Goal: Information Seeking & Learning: Learn about a topic

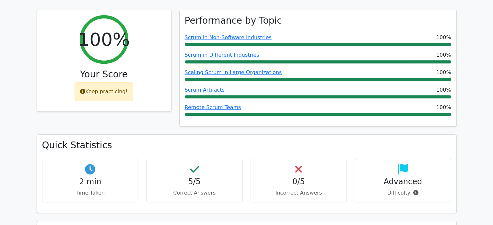
scroll to position [255, 0]
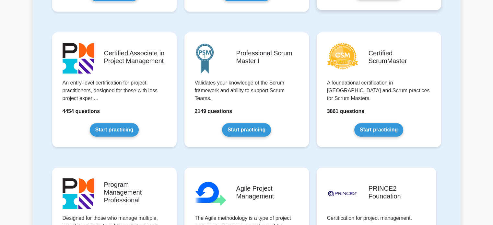
scroll to position [254, 0]
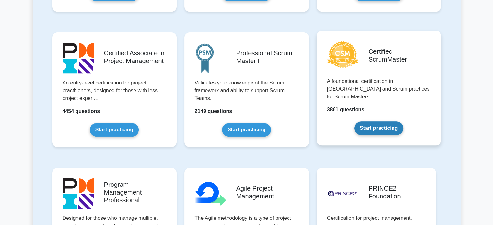
click at [370, 122] on link "Start practicing" at bounding box center [379, 129] width 49 height 14
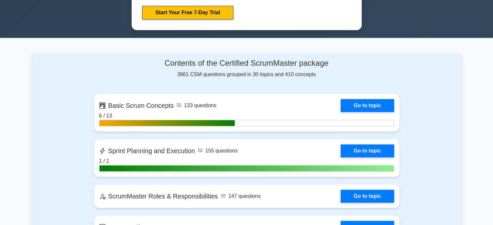
scroll to position [402, 0]
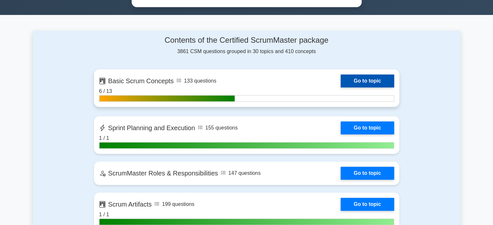
click at [369, 75] on link "Go to topic" at bounding box center [367, 81] width 53 height 13
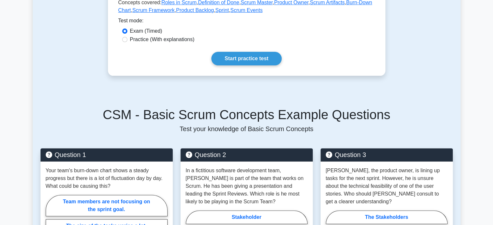
scroll to position [170, 0]
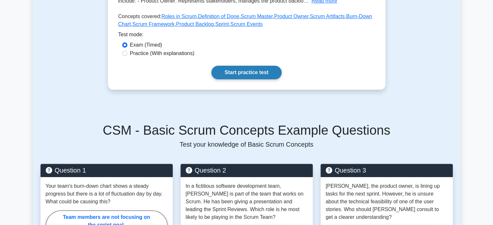
click at [269, 76] on link "Start practice test" at bounding box center [246, 73] width 70 height 14
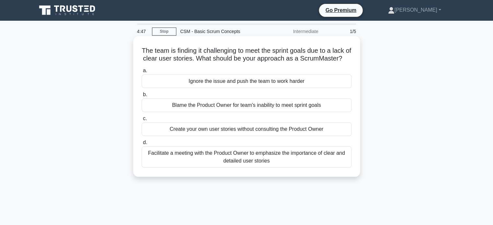
click at [279, 168] on div "Facilitate a meeting with the Product Owner to emphasize the importance of clea…" at bounding box center [247, 157] width 210 height 21
click at [142, 145] on input "d. Facilitate a meeting with the Product Owner to emphasize the importance of c…" at bounding box center [142, 143] width 0 height 4
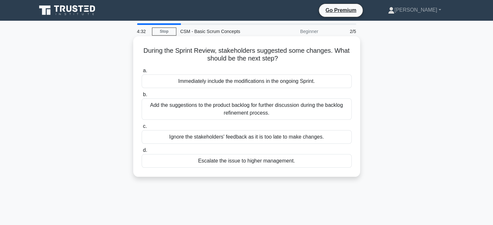
click at [302, 106] on div "Add the suggestions to the product backlog for further discussion during the ba…" at bounding box center [247, 109] width 210 height 21
click at [142, 97] on input "b. Add the suggestions to the product backlog for further discussion during the…" at bounding box center [142, 95] width 0 height 4
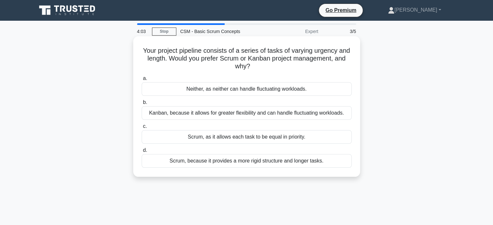
click at [294, 115] on div "Kanban, because it allows for greater flexibility and can handle fluctuating wo…" at bounding box center [247, 113] width 210 height 14
click at [142, 105] on input "b. Kanban, because it allows for greater flexibility and can handle fluctuating…" at bounding box center [142, 103] width 0 height 4
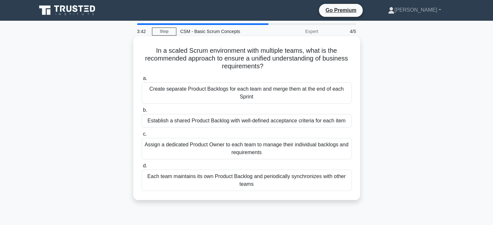
click at [302, 123] on div "Establish a shared Product Backlog with well-defined acceptance criteria for ea…" at bounding box center [247, 121] width 210 height 14
click at [142, 113] on input "b. Establish a shared Product Backlog with well-defined acceptance criteria for…" at bounding box center [142, 110] width 0 height 4
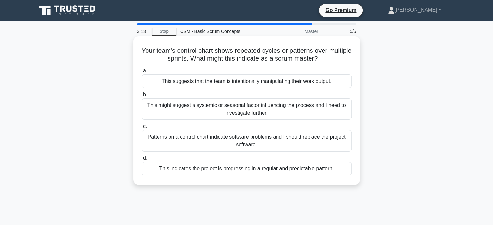
click at [294, 174] on div "This indicates the project is progressing in a regular and predictable pattern." at bounding box center [247, 169] width 210 height 14
click at [142, 161] on input "d. This indicates the project is progressing in a regular and predictable patte…" at bounding box center [142, 158] width 0 height 4
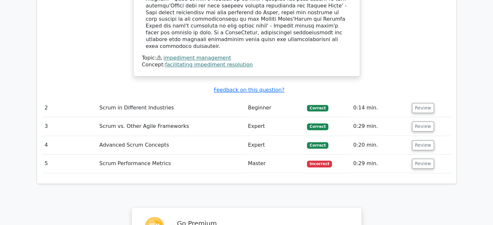
scroll to position [754, 0]
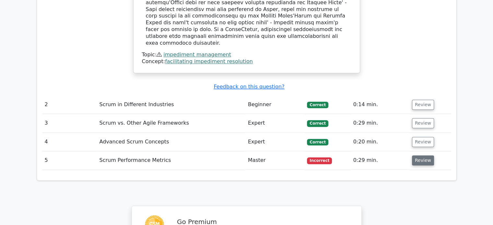
click at [427, 156] on button "Review" at bounding box center [423, 161] width 22 height 10
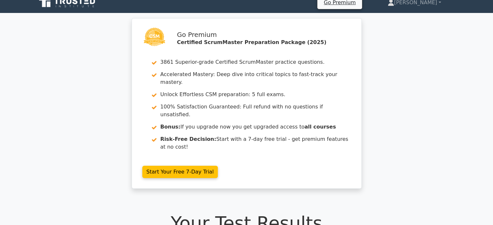
scroll to position [0, 0]
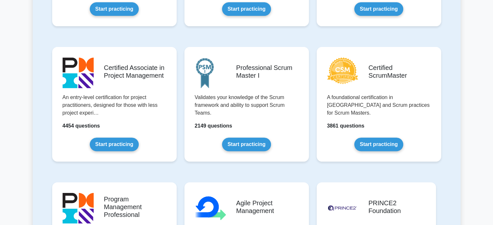
scroll to position [240, 0]
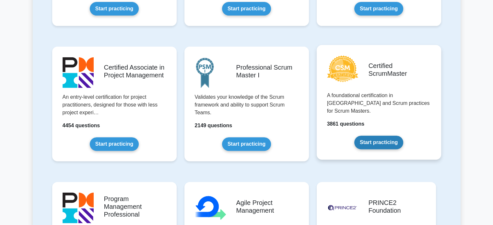
click at [378, 142] on link "Start practicing" at bounding box center [379, 143] width 49 height 14
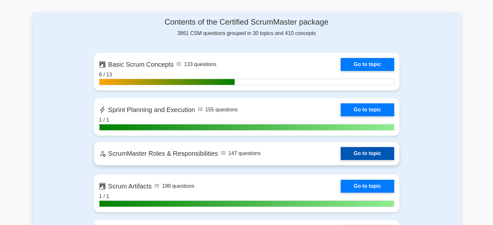
scroll to position [407, 0]
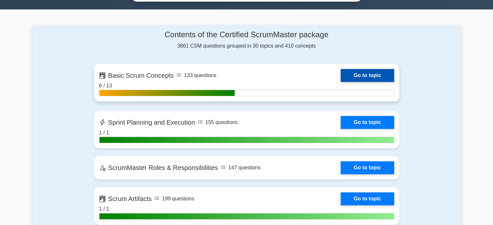
click at [359, 76] on link "Go to topic" at bounding box center [367, 75] width 53 height 13
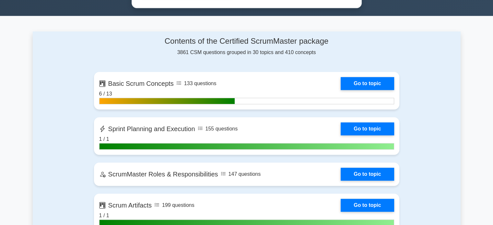
scroll to position [385, 0]
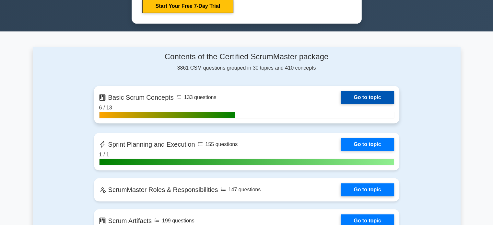
click at [355, 97] on link "Go to topic" at bounding box center [367, 97] width 53 height 13
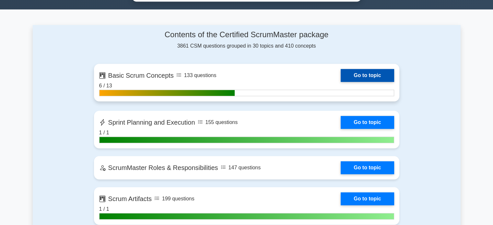
click at [359, 82] on link "Go to topic" at bounding box center [367, 75] width 53 height 13
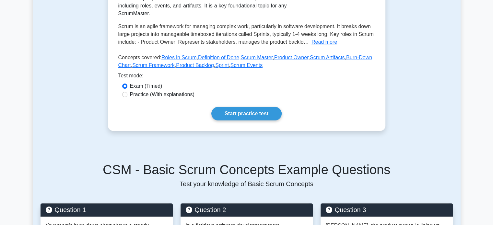
scroll to position [115, 0]
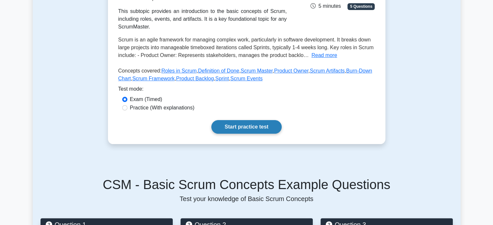
click at [256, 122] on link "Start practice test" at bounding box center [246, 127] width 70 height 14
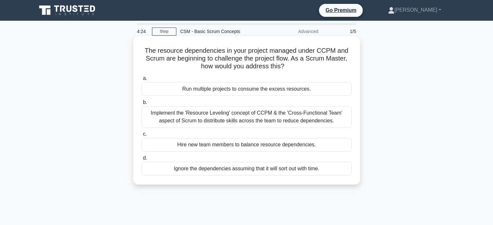
click at [266, 119] on div "Implement the 'Resource Leveling' concept of CCPM & the 'Cross-Functional Team'…" at bounding box center [247, 116] width 210 height 21
click at [142, 105] on input "b. Implement the 'Resource Leveling' concept of CCPM & the 'Cross-Functional Te…" at bounding box center [142, 103] width 0 height 4
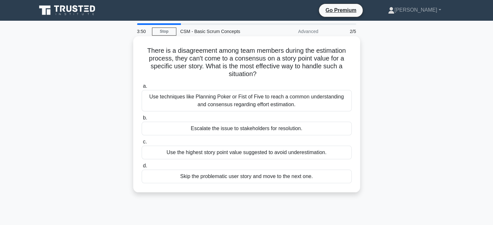
click at [279, 105] on div "Use techniques like Planning Poker or Fist of Five to reach a common understand…" at bounding box center [247, 100] width 210 height 21
click at [142, 89] on input "a. Use techniques like Planning Poker or Fist of Five to reach a common underst…" at bounding box center [142, 86] width 0 height 4
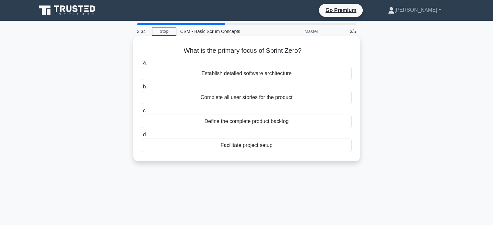
click at [275, 119] on div "Define the complete product backlog" at bounding box center [247, 122] width 210 height 14
click at [142, 113] on input "c. Define the complete product backlog" at bounding box center [142, 111] width 0 height 4
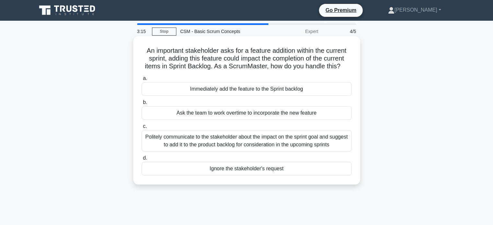
click at [263, 141] on div "Politely communicate to the stakeholder about the impact on the sprint goal and…" at bounding box center [247, 140] width 210 height 21
click at [142, 129] on input "c. Politely communicate to the stakeholder about the impact on the sprint goal …" at bounding box center [142, 127] width 0 height 4
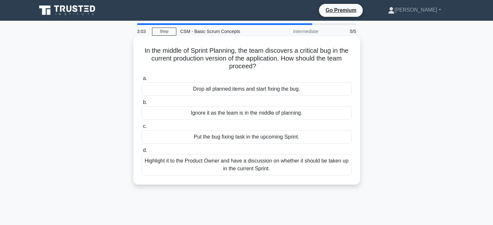
click at [226, 169] on div "Highlight it to the Product Owner and have a discussion on whether it should be…" at bounding box center [247, 164] width 210 height 21
click at [142, 153] on input "d. Highlight it to the Product Owner and have a discussion on whether it should…" at bounding box center [142, 151] width 0 height 4
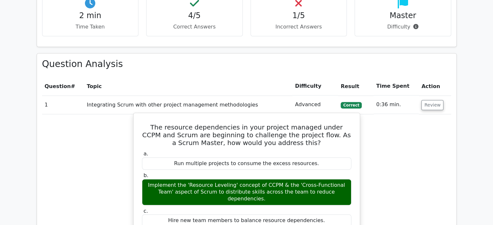
scroll to position [427, 0]
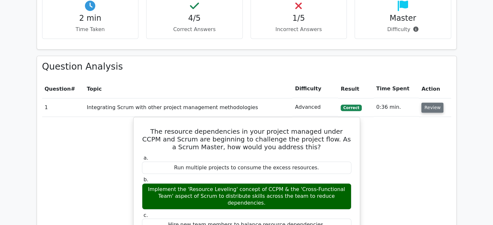
click at [428, 103] on button "Review" at bounding box center [433, 108] width 22 height 10
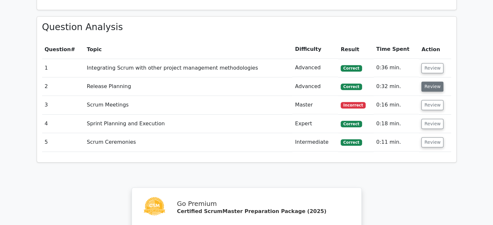
scroll to position [465, 0]
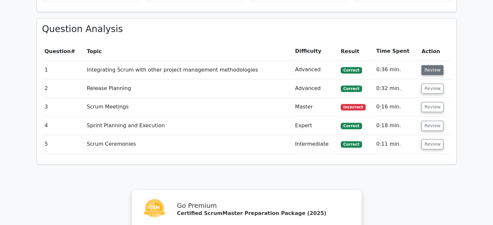
click at [429, 65] on button "Review" at bounding box center [433, 70] width 22 height 10
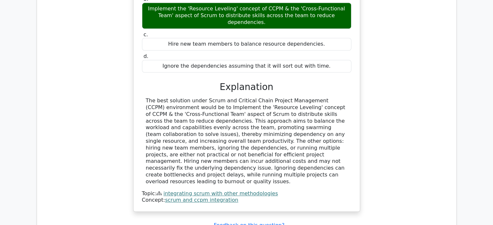
scroll to position [715, 0]
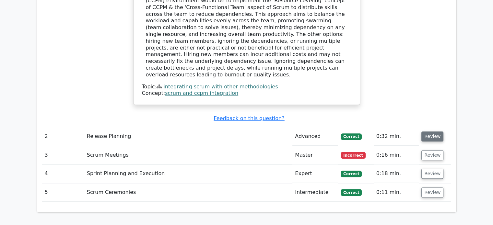
click at [435, 132] on button "Review" at bounding box center [433, 137] width 22 height 10
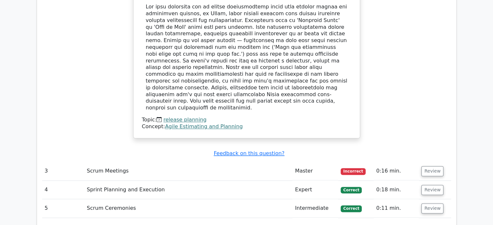
scroll to position [1021, 0]
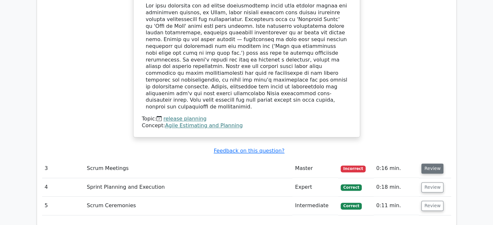
click at [429, 164] on button "Review" at bounding box center [433, 169] width 22 height 10
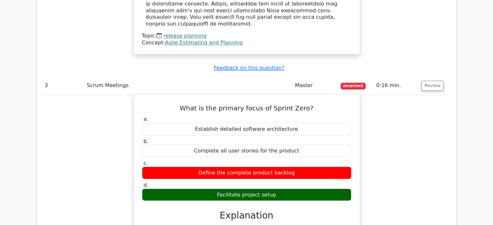
scroll to position [1088, 0]
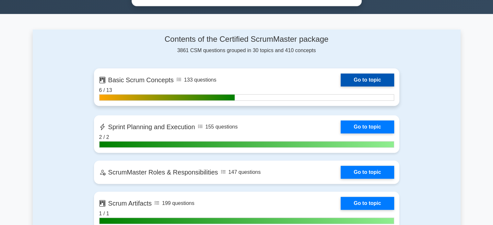
scroll to position [415, 0]
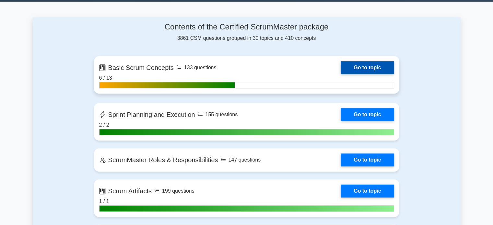
click at [361, 69] on link "Go to topic" at bounding box center [367, 67] width 53 height 13
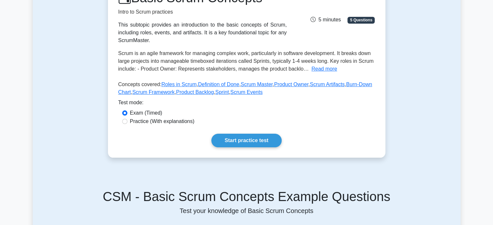
scroll to position [107, 0]
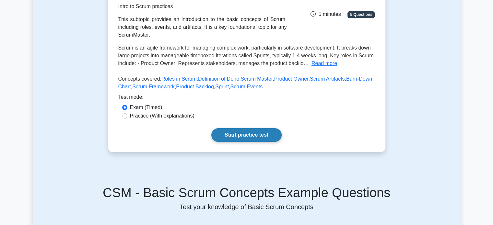
click at [263, 134] on link "Start practice test" at bounding box center [246, 135] width 70 height 14
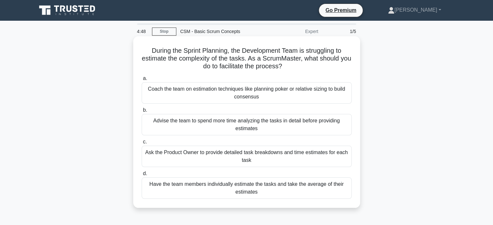
click at [277, 99] on div "Coach the team on estimation techniques like planning poker or relative sizing …" at bounding box center [247, 92] width 210 height 21
click at [142, 81] on input "a. Coach the team on estimation techniques like planning poker or relative sizi…" at bounding box center [142, 79] width 0 height 4
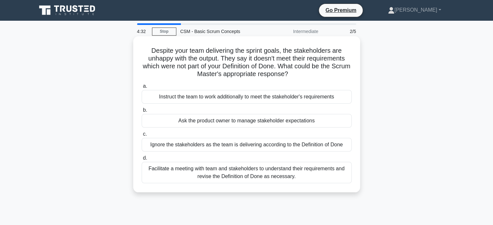
click at [271, 168] on div "Facilitate a meeting with team and stakeholders to understand their requirement…" at bounding box center [247, 172] width 210 height 21
click at [142, 161] on input "d. Facilitate a meeting with team and stakeholders to understand their requirem…" at bounding box center [142, 158] width 0 height 4
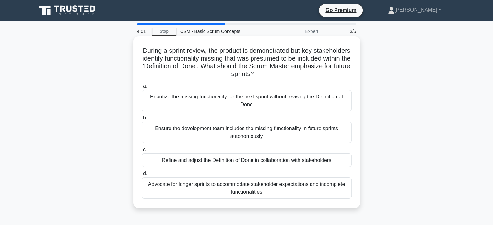
click at [235, 92] on div "Prioritize the missing functionality for the next sprint without revising the D…" at bounding box center [247, 100] width 210 height 21
click at [142, 89] on input "a. Prioritize the missing functionality for the next sprint without revising th…" at bounding box center [142, 86] width 0 height 4
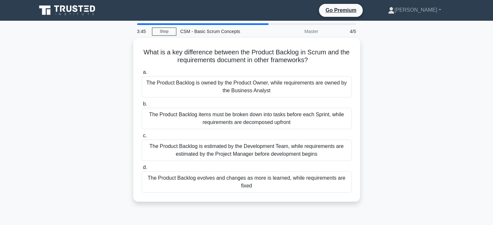
click at [235, 92] on div "The Product Backlog is owned by the Product Owner, while requirements are owned…" at bounding box center [247, 86] width 210 height 21
click at [142, 75] on input "a. The Product Backlog is owned by the Product Owner, while requirements are ow…" at bounding box center [142, 72] width 0 height 4
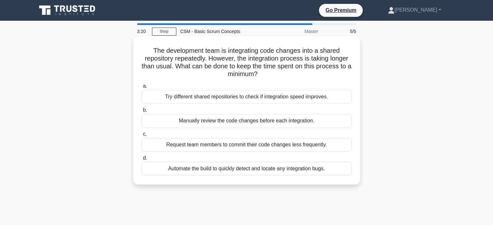
click at [229, 174] on div "Automate the build to quickly detect and locate any integration bugs." at bounding box center [247, 169] width 210 height 14
click at [142, 161] on input "d. Automate the build to quickly detect and locate any integration bugs." at bounding box center [142, 158] width 0 height 4
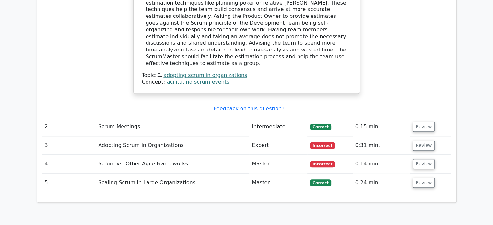
scroll to position [710, 0]
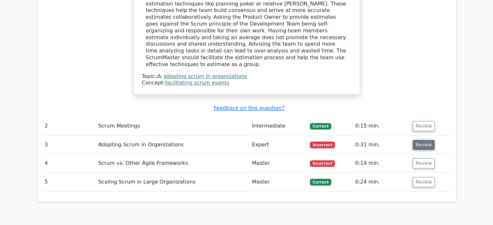
click at [425, 140] on button "Review" at bounding box center [424, 145] width 22 height 10
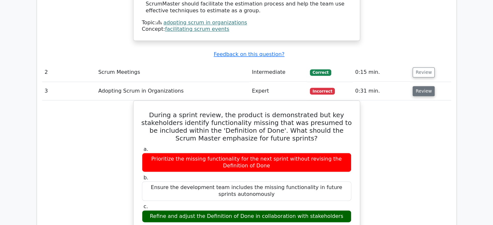
scroll to position [769, 0]
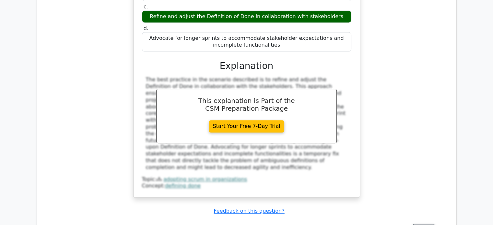
scroll to position [1031, 0]
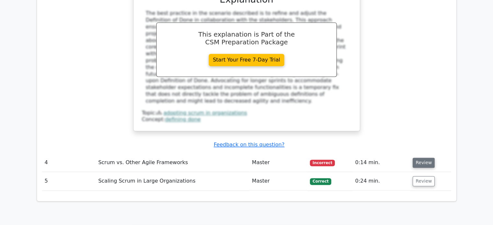
click at [426, 158] on button "Review" at bounding box center [424, 163] width 22 height 10
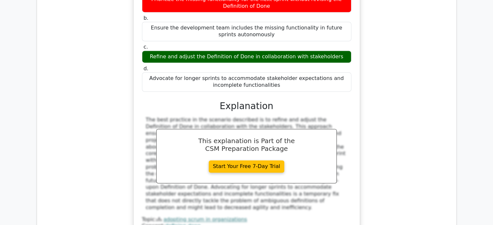
scroll to position [917, 0]
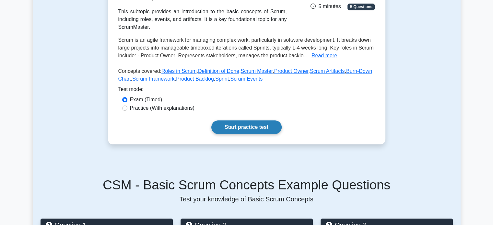
click at [265, 131] on link "Start practice test" at bounding box center [246, 128] width 70 height 14
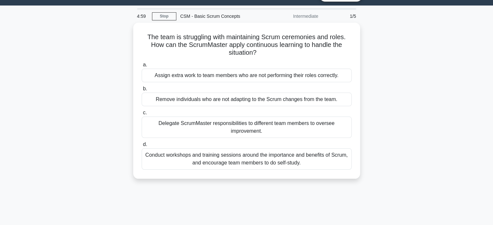
scroll to position [11, 0]
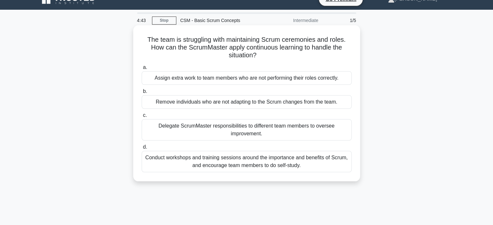
click at [261, 166] on div "Conduct workshops and training sessions around the importance and benefits of S…" at bounding box center [247, 161] width 210 height 21
click at [142, 150] on input "d. Conduct workshops and training sessions around the importance and benefits o…" at bounding box center [142, 147] width 0 height 4
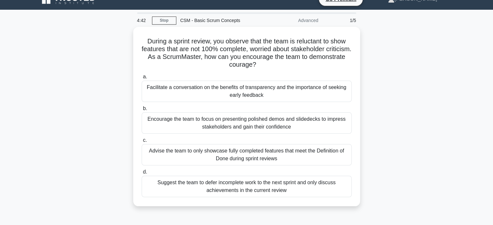
scroll to position [0, 0]
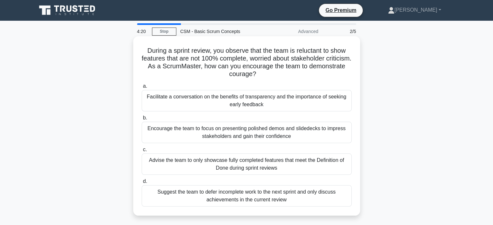
click at [308, 94] on div "Facilitate a conversation on the benefits of transparency and the importance of…" at bounding box center [247, 100] width 210 height 21
click at [142, 89] on input "a. Facilitate a conversation on the benefits of transparency and the importance…" at bounding box center [142, 86] width 0 height 4
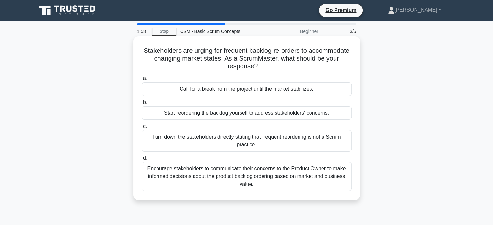
click at [274, 176] on div "Encourage stakeholders to communicate their concerns to the Product Owner to ma…" at bounding box center [247, 176] width 210 height 29
click at [142, 161] on input "d. Encourage stakeholders to communicate their concerns to the Product Owner to…" at bounding box center [142, 158] width 0 height 4
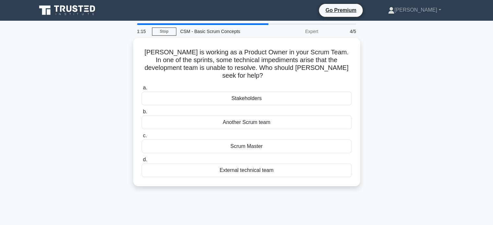
click at [380, 168] on div "Sarah is working as a Product Owner in your Scrum Team. In one of the sprints, …" at bounding box center [247, 116] width 428 height 156
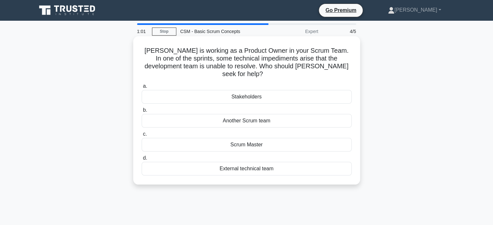
click at [306, 141] on div "Scrum Master" at bounding box center [247, 145] width 210 height 14
click at [142, 137] on input "c. Scrum Master" at bounding box center [142, 134] width 0 height 4
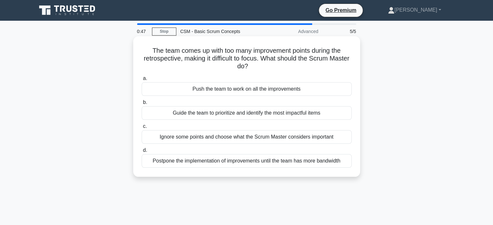
click at [253, 108] on div "Guide the team to prioritize and identify the most impactful items" at bounding box center [247, 113] width 210 height 14
click at [142, 105] on input "b. Guide the team to prioritize and identify the most impactful items" at bounding box center [142, 103] width 0 height 4
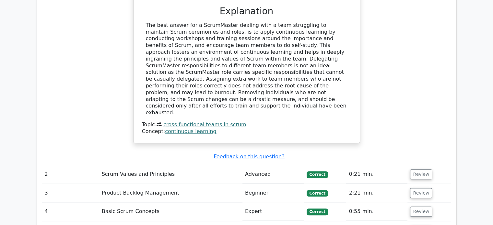
scroll to position [699, 0]
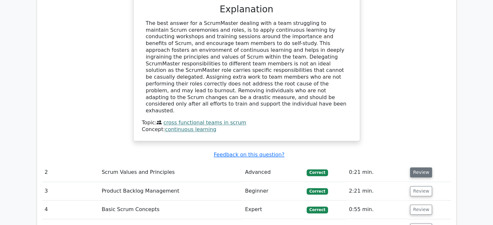
click at [420, 168] on button "Review" at bounding box center [421, 173] width 22 height 10
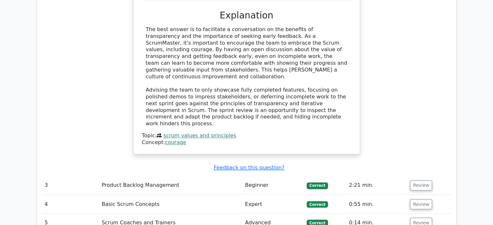
scroll to position [1039, 0]
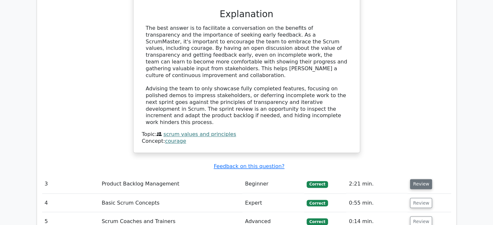
click at [419, 179] on button "Review" at bounding box center [421, 184] width 22 height 10
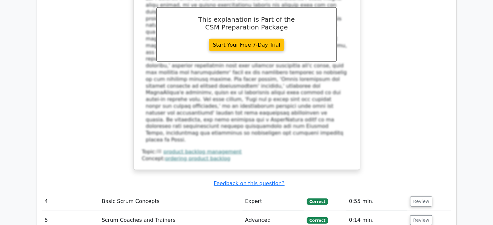
scroll to position [1408, 0]
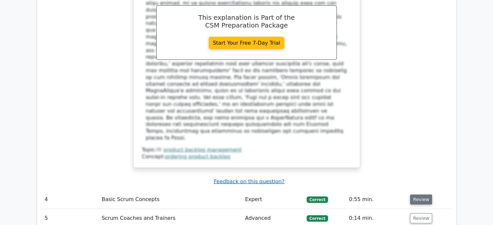
click at [412, 195] on button "Review" at bounding box center [421, 200] width 22 height 10
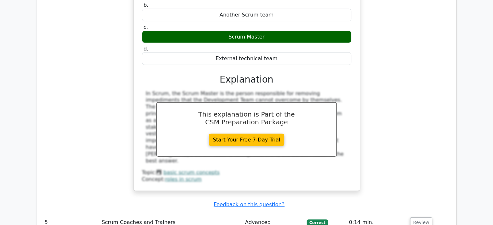
scroll to position [1706, 0]
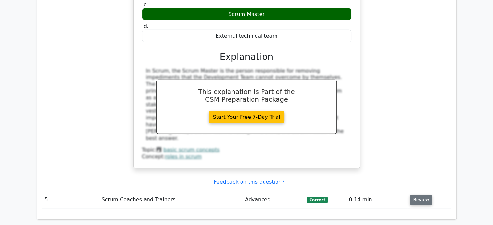
click at [417, 195] on button "Review" at bounding box center [421, 200] width 22 height 10
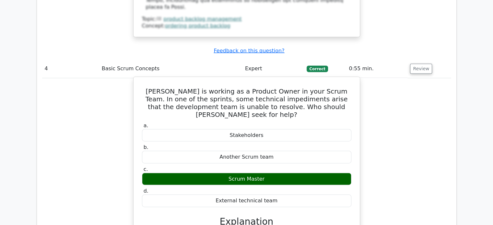
scroll to position [1540, 0]
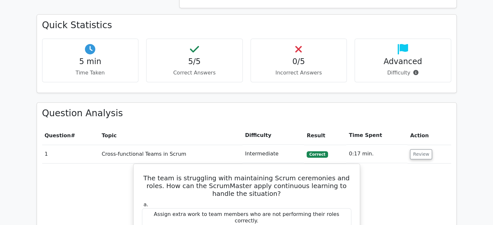
scroll to position [375, 0]
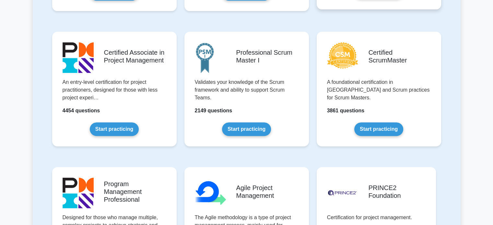
scroll to position [261, 0]
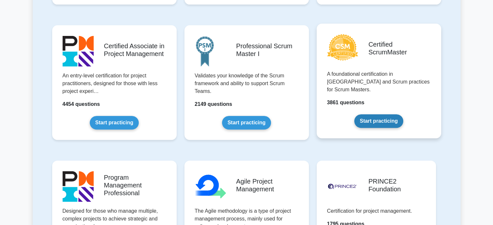
click at [379, 115] on link "Start practicing" at bounding box center [379, 122] width 49 height 14
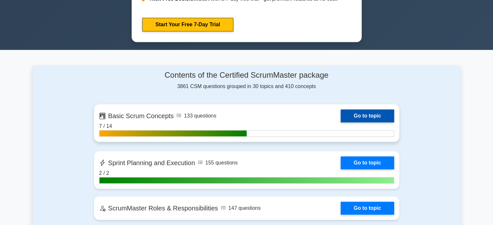
scroll to position [367, 0]
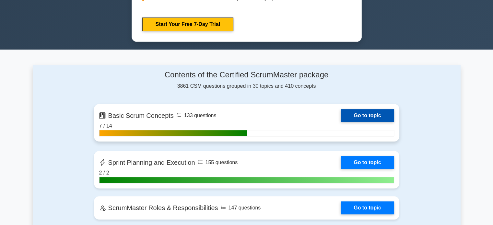
click at [361, 117] on link "Go to topic" at bounding box center [367, 115] width 53 height 13
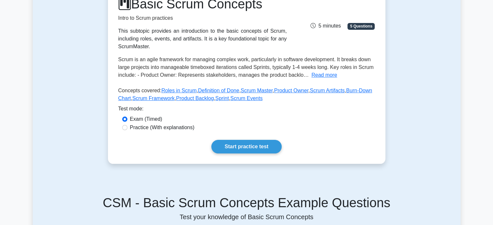
scroll to position [97, 0]
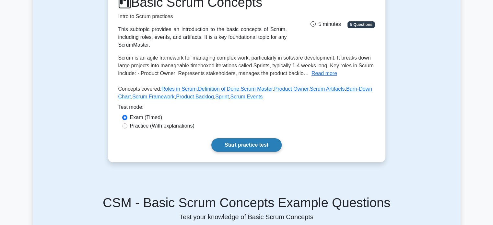
click at [240, 149] on link "Start practice test" at bounding box center [246, 146] width 70 height 14
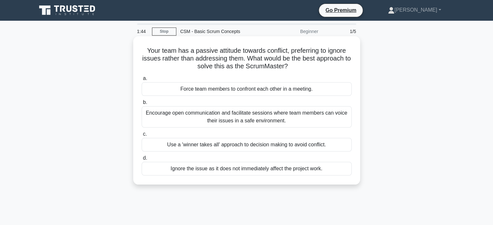
click at [297, 120] on div "Encourage open communication and facilitate sessions where team members can voi…" at bounding box center [247, 116] width 210 height 21
click at [142, 105] on input "b. Encourage open communication and facilitate sessions where team members can …" at bounding box center [142, 103] width 0 height 4
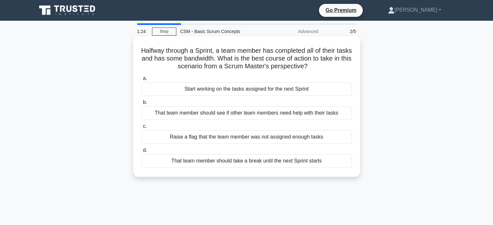
click at [312, 113] on div "That team member should see if other team members need help with their tasks" at bounding box center [247, 113] width 210 height 14
click at [142, 105] on input "b. That team member should see if other team members need help with their tasks" at bounding box center [142, 103] width 0 height 4
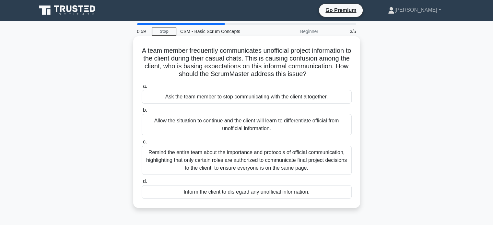
click at [293, 155] on div "Remind the entire team about the importance and protocols of official communica…" at bounding box center [247, 160] width 210 height 29
click at [142, 144] on input "c. Remind the entire team about the importance and protocols of official commun…" at bounding box center [142, 142] width 0 height 4
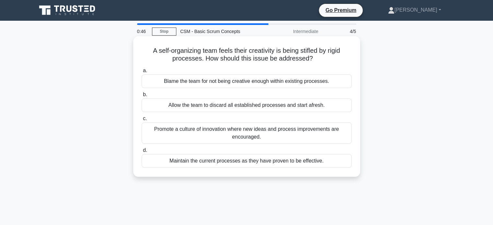
click at [308, 135] on div "Promote a culture of innovation where new ideas and process improvements are en…" at bounding box center [247, 133] width 210 height 21
click at [142, 121] on input "c. Promote a culture of innovation where new ideas and process improvements are…" at bounding box center [142, 119] width 0 height 4
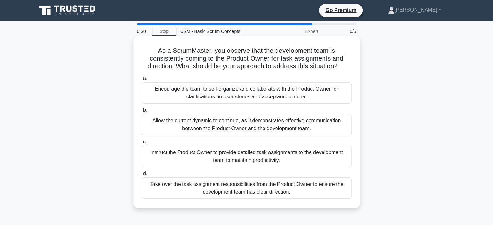
click at [318, 87] on div "Encourage the team to self-organize and collaborate with the Product Owner for …" at bounding box center [247, 92] width 210 height 21
click at [142, 81] on input "a. Encourage the team to self-organize and collaborate with the Product Owner f…" at bounding box center [142, 79] width 0 height 4
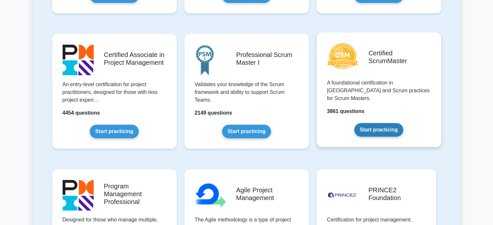
scroll to position [253, 0]
click at [367, 126] on link "Start practicing" at bounding box center [379, 130] width 49 height 14
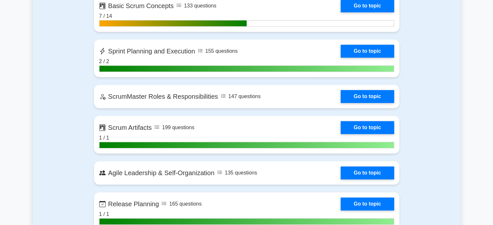
scroll to position [477, 0]
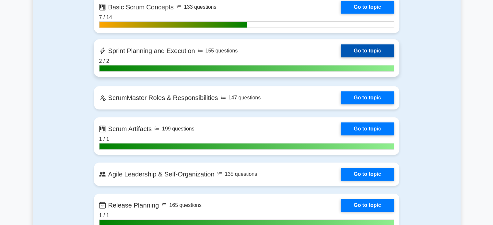
click at [383, 52] on link "Go to topic" at bounding box center [367, 50] width 53 height 13
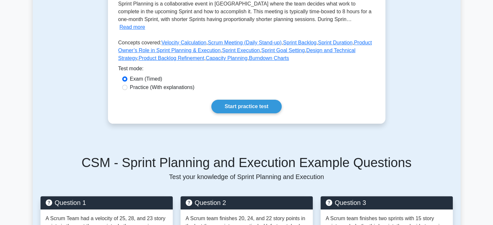
scroll to position [179, 0]
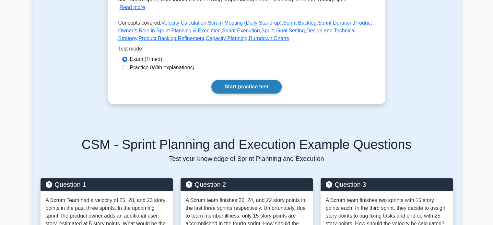
click at [256, 80] on link "Start practice test" at bounding box center [246, 87] width 70 height 14
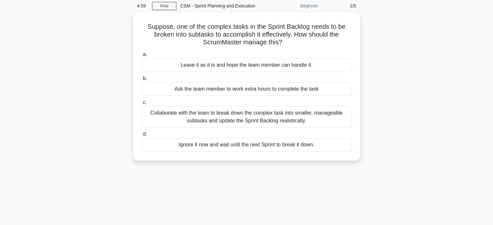
scroll to position [19, 0]
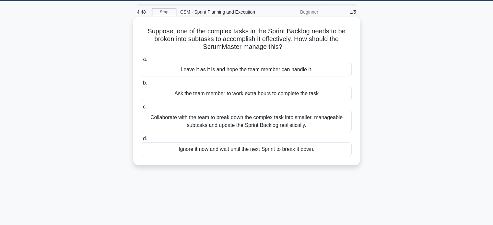
click at [287, 129] on div "Collaborate with the team to break down the complex task into smaller, manageab…" at bounding box center [247, 121] width 210 height 21
click at [142, 109] on input "c. Collaborate with the team to break down the complex task into smaller, manag…" at bounding box center [142, 107] width 0 height 4
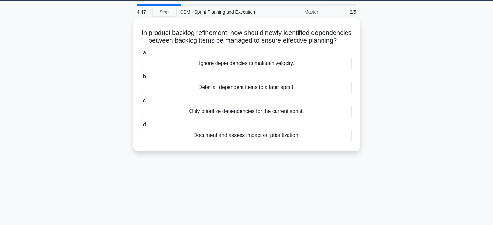
scroll to position [0, 0]
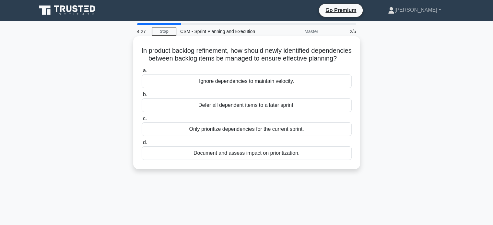
click at [300, 134] on div "Only prioritize dependencies for the current sprint." at bounding box center [247, 130] width 210 height 14
click at [142, 121] on input "c. Only prioritize dependencies for the current sprint." at bounding box center [142, 119] width 0 height 4
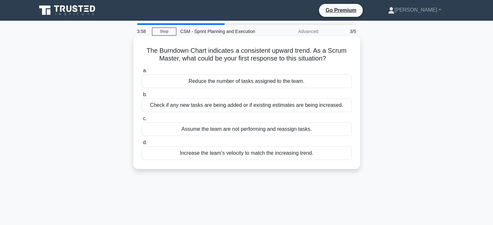
click at [315, 108] on div "Check if any new tasks are being added or if existing estimates are being incre…" at bounding box center [247, 106] width 210 height 14
click at [142, 97] on input "b. Check if any new tasks are being added or if existing estimates are being in…" at bounding box center [142, 95] width 0 height 4
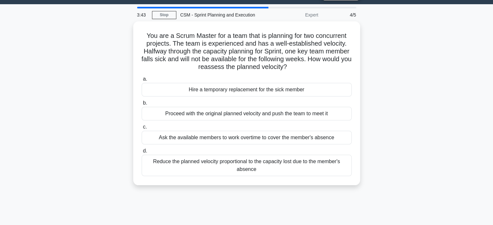
scroll to position [17, 0]
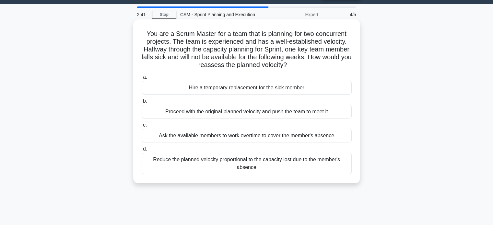
click at [252, 136] on div "Ask the available members to work overtime to cover the member's absence" at bounding box center [247, 136] width 210 height 14
click at [142, 127] on input "c. Ask the available members to work overtime to cover the member's absence" at bounding box center [142, 125] width 0 height 4
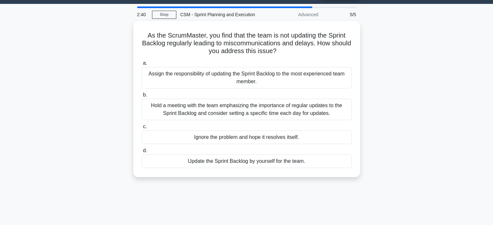
scroll to position [0, 0]
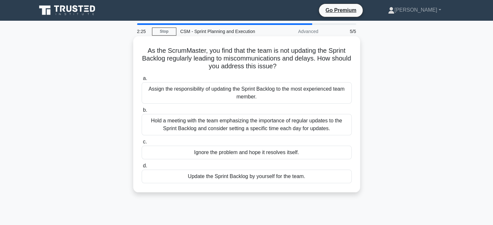
click at [186, 124] on div "Hold a meeting with the team emphasizing the importance of regular updates to t…" at bounding box center [247, 124] width 210 height 21
click at [142, 113] on input "b. Hold a meeting with the team emphasizing the importance of regular updates t…" at bounding box center [142, 110] width 0 height 4
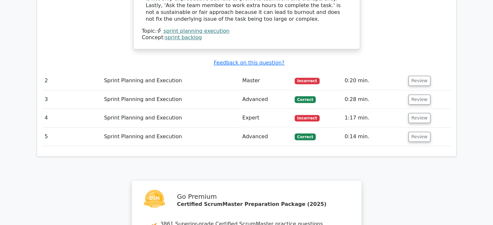
scroll to position [761, 0]
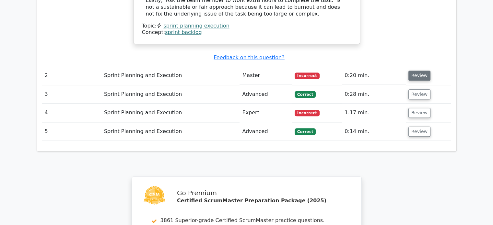
click at [418, 71] on button "Review" at bounding box center [420, 76] width 22 height 10
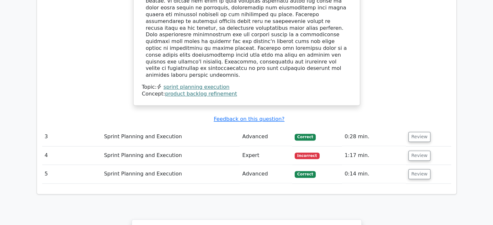
scroll to position [1031, 0]
click at [417, 150] on button "Review" at bounding box center [420, 155] width 22 height 10
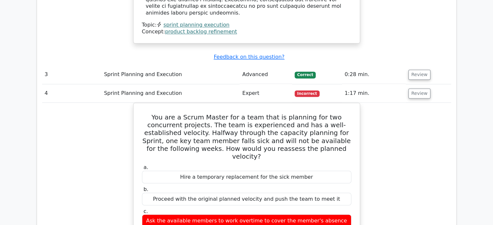
scroll to position [1077, 0]
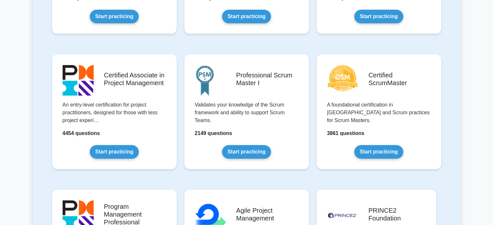
scroll to position [239, 0]
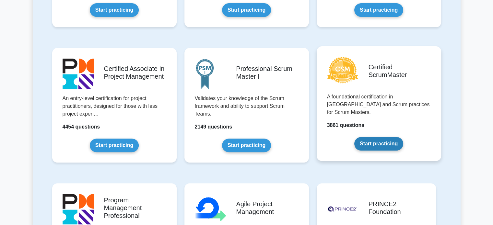
click at [367, 137] on link "Start practicing" at bounding box center [379, 144] width 49 height 14
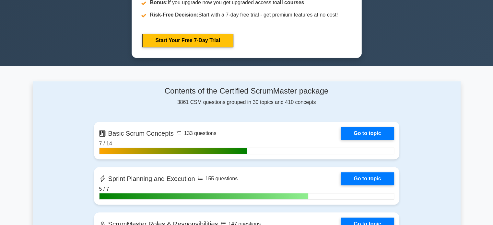
scroll to position [352, 0]
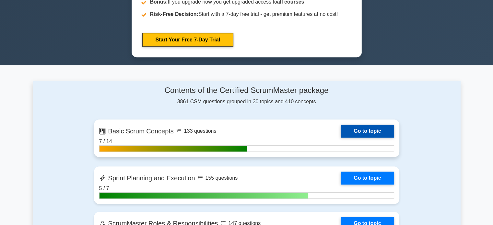
click at [376, 135] on link "Go to topic" at bounding box center [367, 131] width 53 height 13
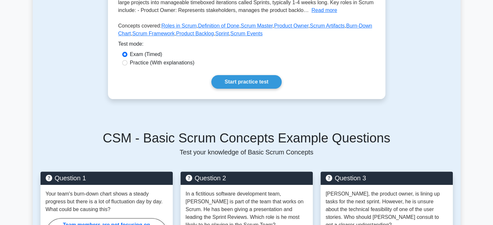
scroll to position [162, 0]
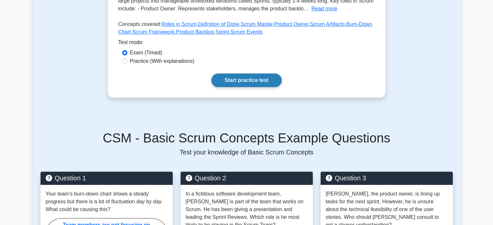
click at [272, 79] on link "Start practice test" at bounding box center [246, 81] width 70 height 14
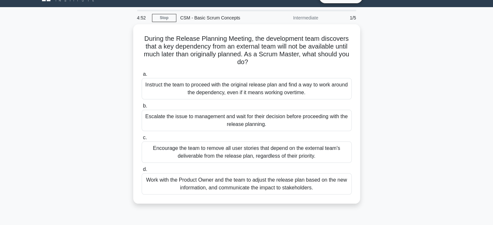
scroll to position [12, 0]
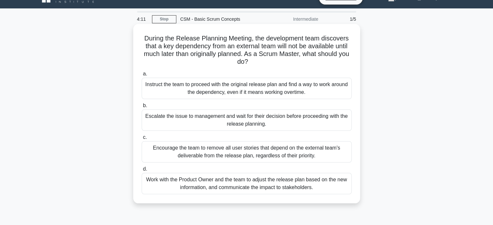
click at [285, 182] on div "Work with the Product Owner and the team to adjust the release plan based on th…" at bounding box center [247, 183] width 210 height 21
click at [142, 172] on input "d. Work with the Product Owner and the team to adjust the release plan based on…" at bounding box center [142, 169] width 0 height 4
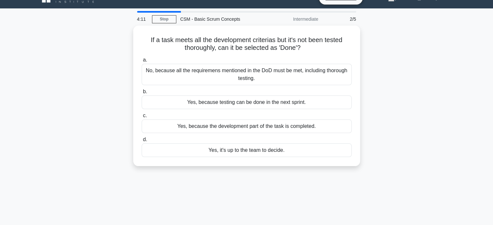
scroll to position [0, 0]
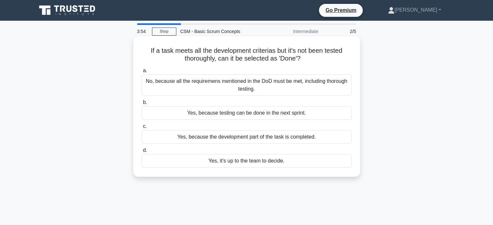
click at [349, 91] on div "No, because all the requiremens mentioned in the DoD must be met, including tho…" at bounding box center [247, 85] width 210 height 21
click at [142, 73] on input "a. No, because all the requiremens mentioned in the DoD must be met, including …" at bounding box center [142, 71] width 0 height 4
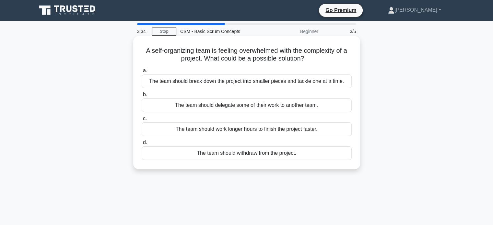
click at [323, 77] on div "The team should break down the project into smaller pieces and tackle one at a …" at bounding box center [247, 82] width 210 height 14
click at [142, 73] on input "a. The team should break down the project into smaller pieces and tackle one at…" at bounding box center [142, 71] width 0 height 4
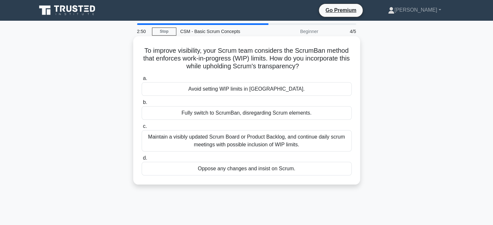
click at [311, 132] on div "Maintain a visibly updated Scrum Board or Product Backlog, and continue daily s…" at bounding box center [247, 140] width 210 height 21
click at [142, 129] on input "c. Maintain a visibly updated Scrum Board or Product Backlog, and continue dail…" at bounding box center [142, 127] width 0 height 4
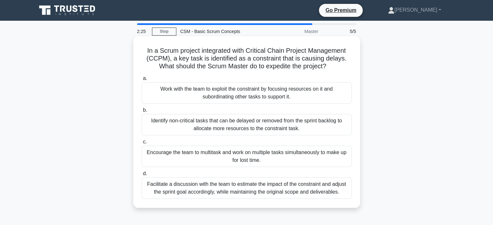
click at [335, 179] on div "Facilitate a discussion with the team to estimate the impact of the constraint …" at bounding box center [247, 188] width 210 height 21
click at [142, 176] on input "d. Facilitate a discussion with the team to estimate the impact of the constrai…" at bounding box center [142, 174] width 0 height 4
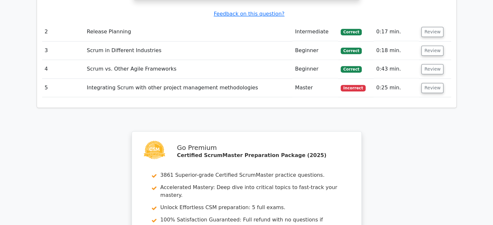
scroll to position [856, 0]
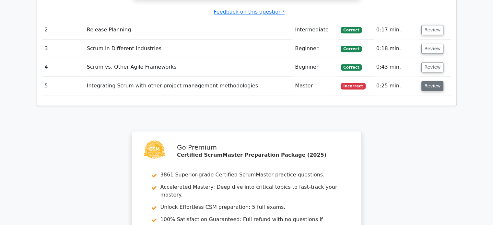
click at [436, 81] on button "Review" at bounding box center [433, 86] width 22 height 10
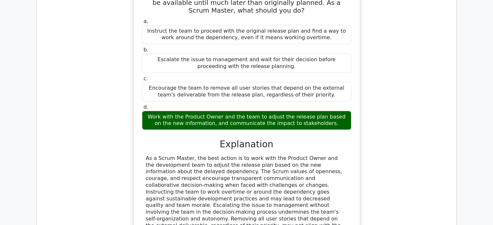
scroll to position [528, 0]
